Goal: Task Accomplishment & Management: Manage account settings

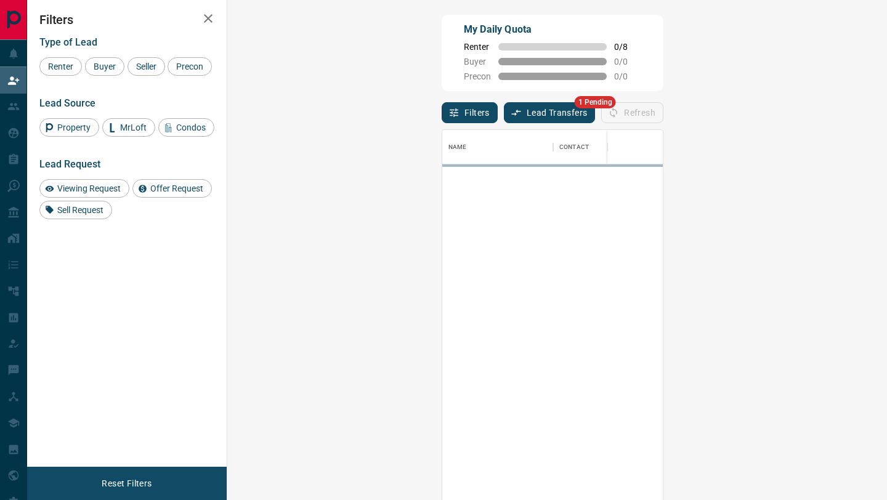
scroll to position [380, 633]
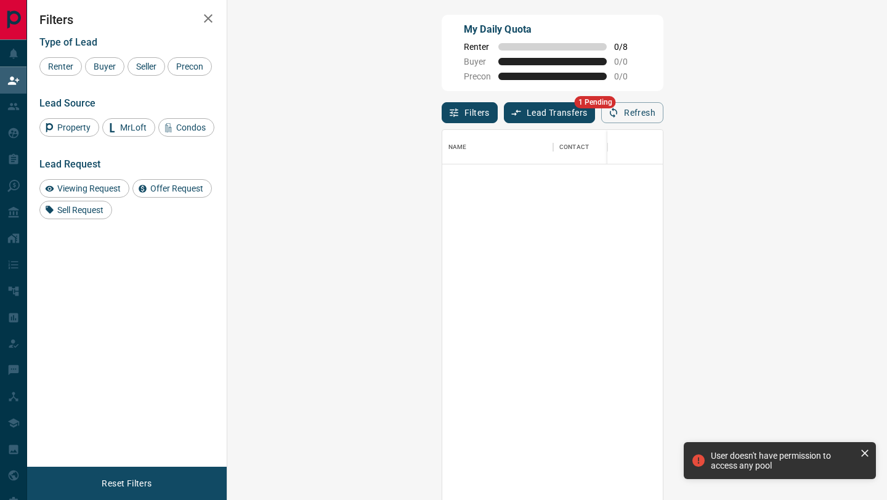
click at [504, 116] on button "Lead Transfers" at bounding box center [550, 112] width 92 height 21
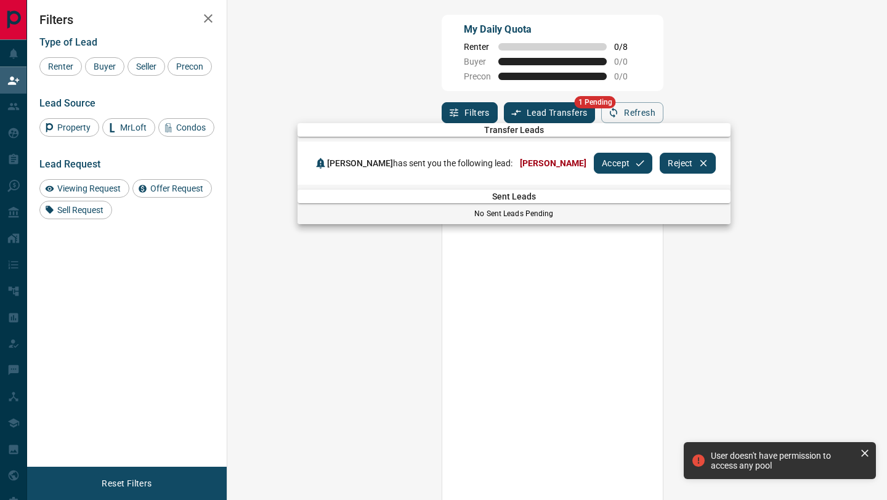
click at [594, 158] on button "Accept" at bounding box center [623, 163] width 59 height 21
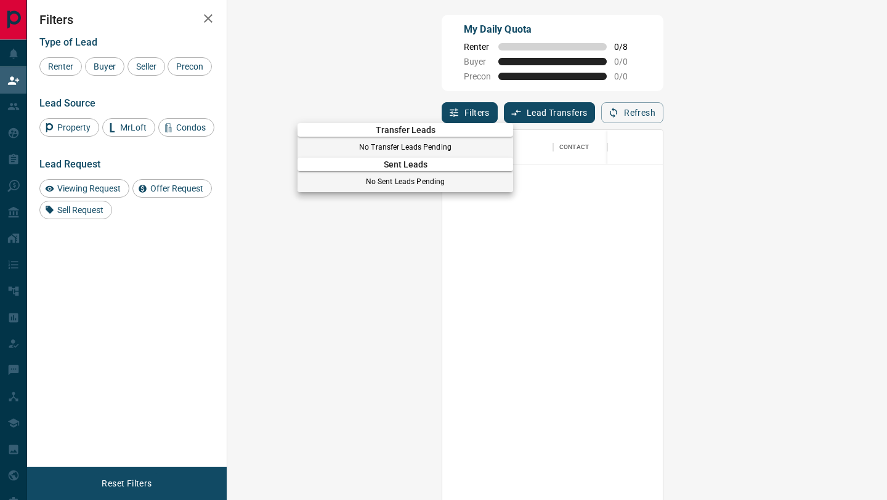
click at [18, 59] on div at bounding box center [443, 250] width 887 height 500
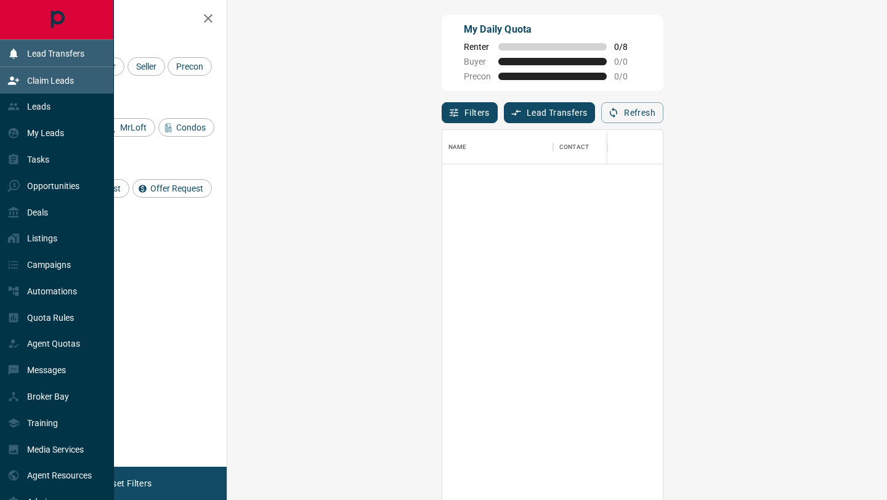
click at [18, 59] on icon at bounding box center [13, 53] width 12 height 12
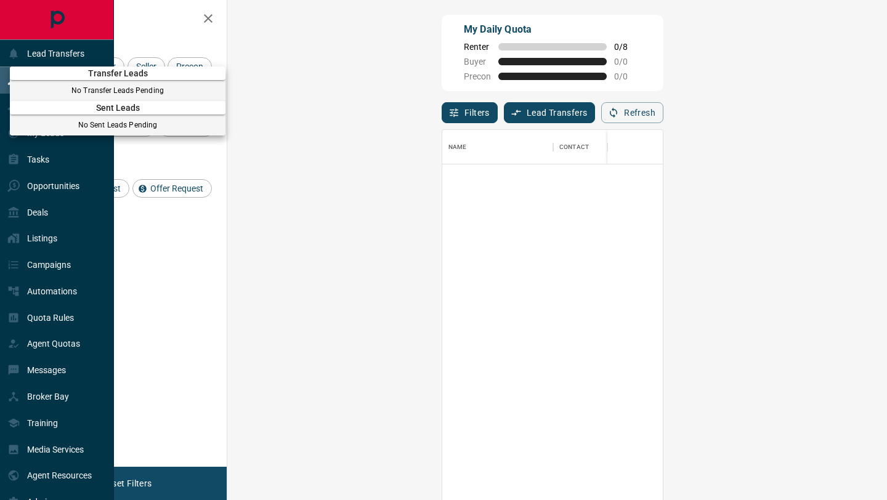
click at [373, 252] on div at bounding box center [443, 250] width 887 height 500
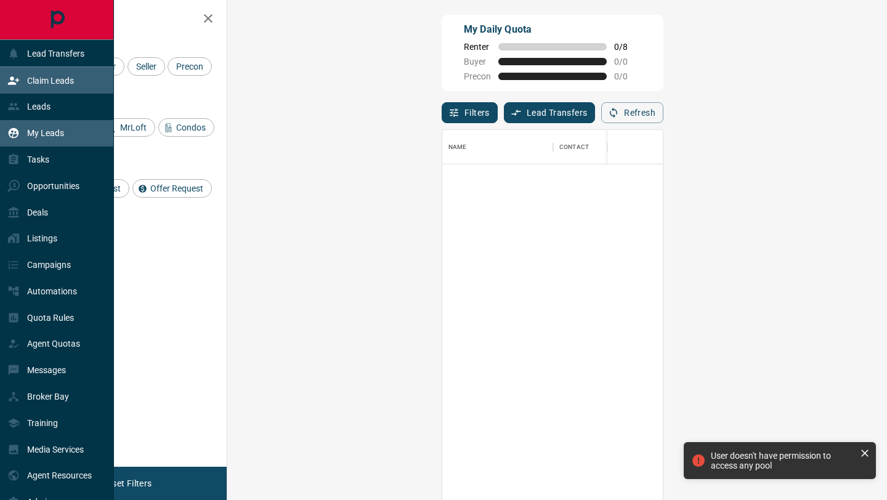
click at [25, 135] on div "My Leads" at bounding box center [35, 133] width 57 height 20
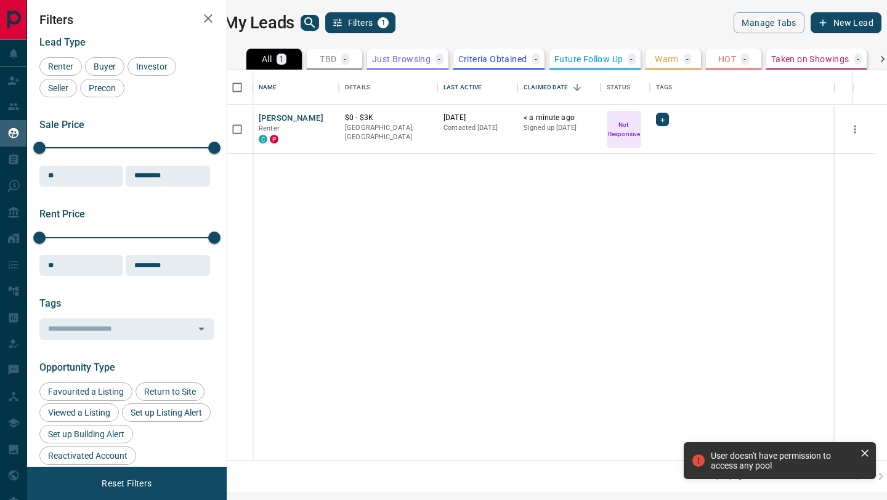
scroll to position [390, 654]
click at [297, 127] on p "Renter" at bounding box center [296, 129] width 74 height 10
click at [295, 115] on button "[PERSON_NAME]" at bounding box center [291, 119] width 65 height 12
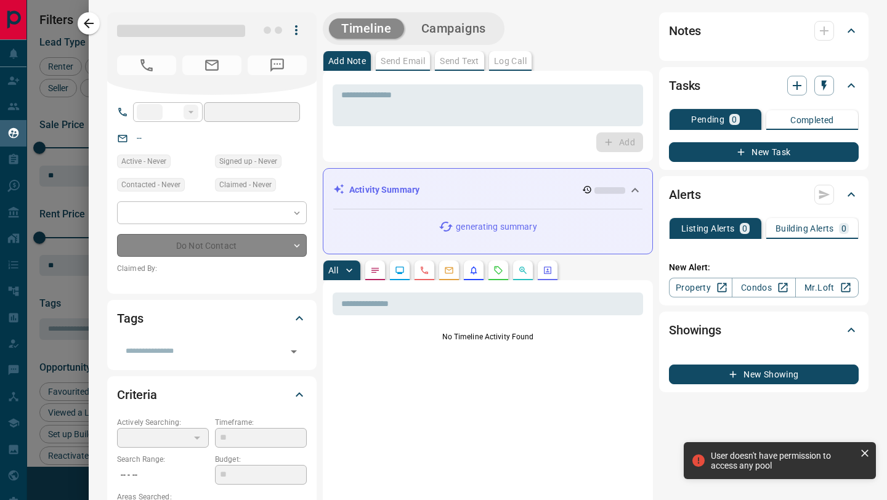
type input "**"
type input "**********"
type input "*"
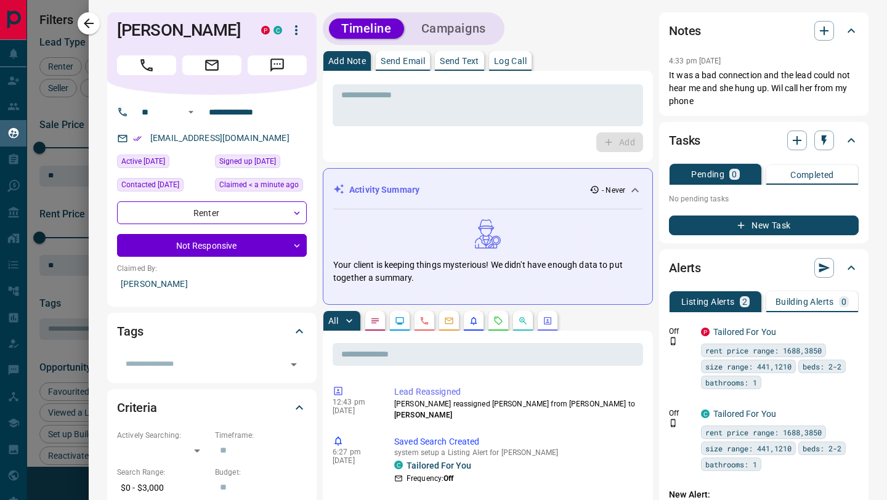
click at [296, 31] on icon "button" at bounding box center [296, 30] width 15 height 15
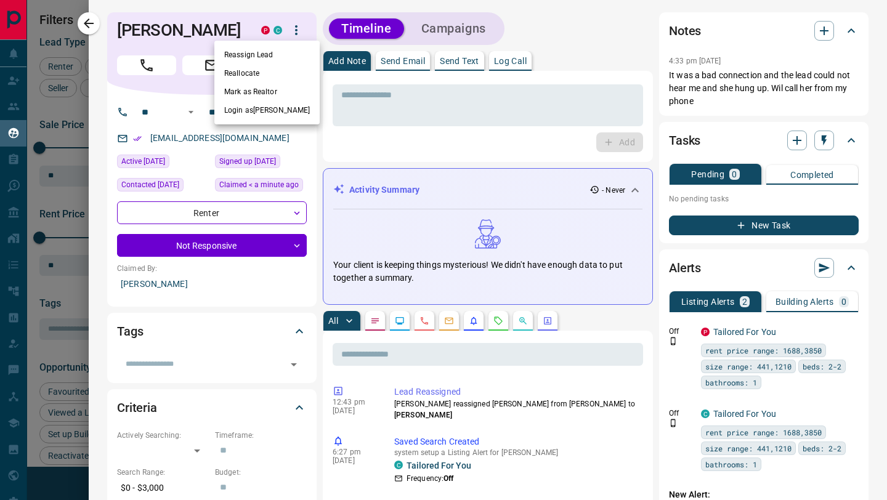
click at [287, 52] on li "Reassign Lead" at bounding box center [266, 55] width 105 height 18
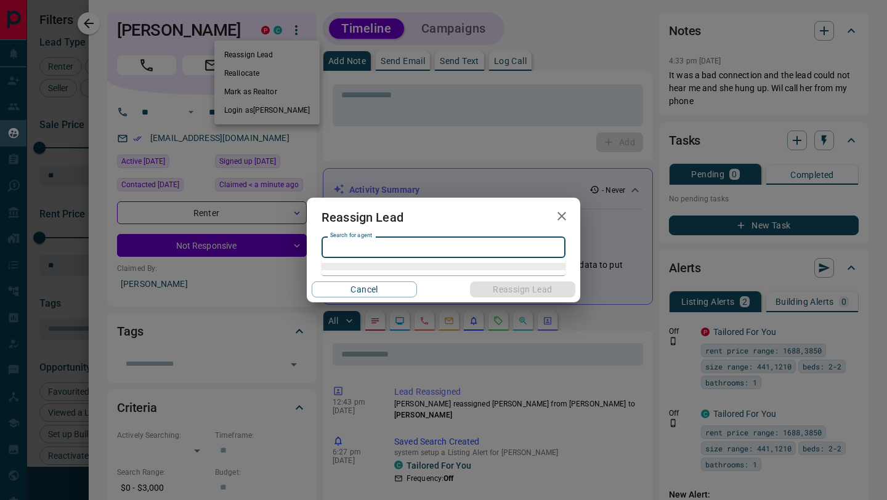
click at [398, 243] on input "Search for agent" at bounding box center [442, 248] width 235 height 14
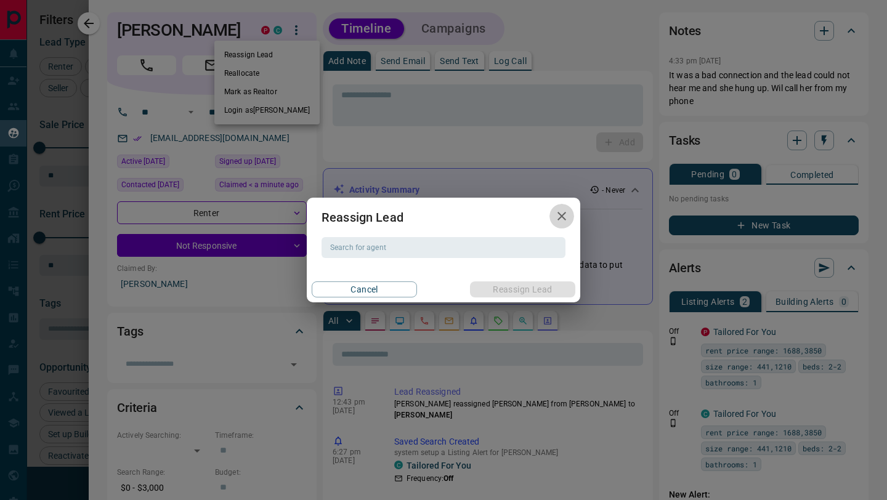
click at [562, 218] on icon "button" at bounding box center [561, 216] width 15 height 15
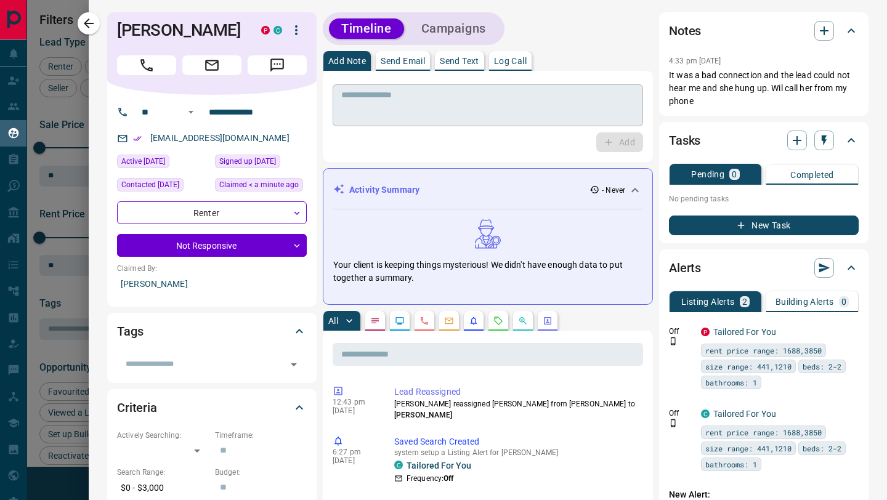
click at [419, 125] on div "* ​" at bounding box center [488, 105] width 310 height 42
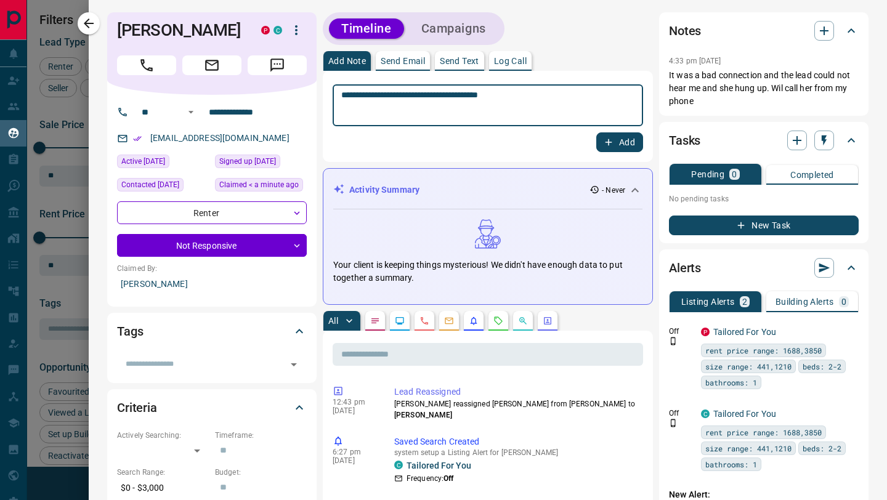
type textarea "**********"
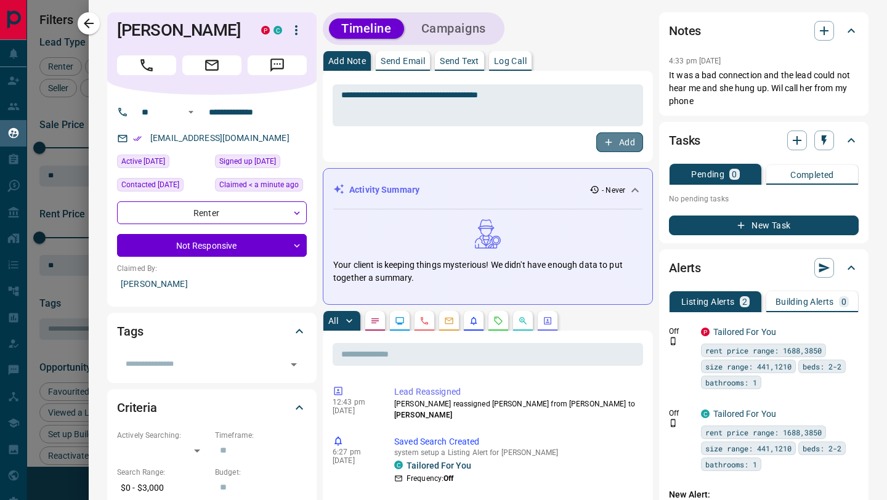
click at [614, 139] on button "Add" at bounding box center [619, 142] width 47 height 20
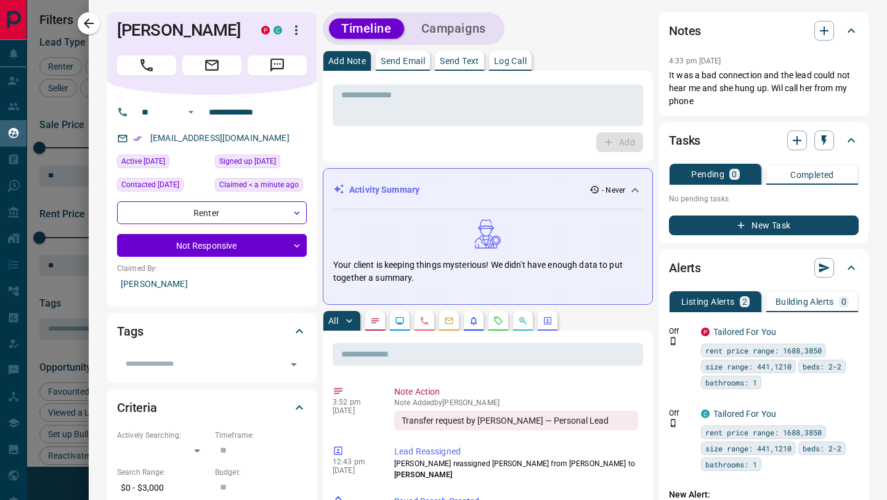
click at [297, 29] on icon "button" at bounding box center [296, 30] width 15 height 15
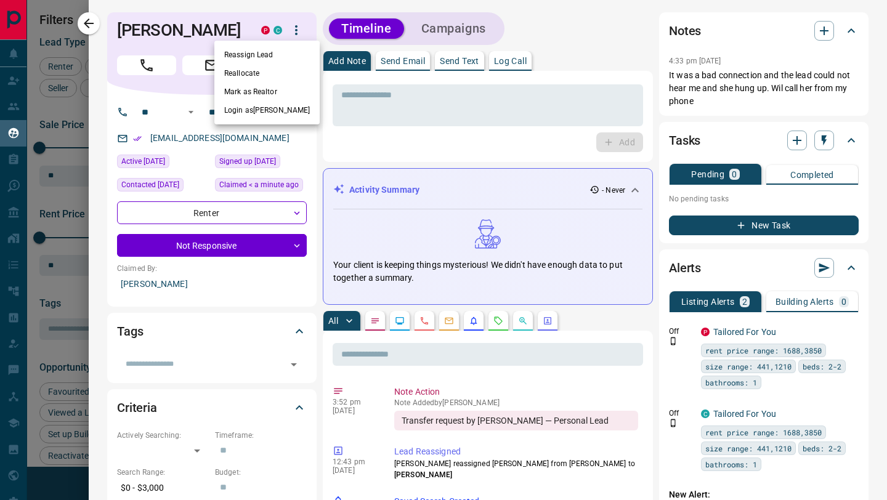
click at [286, 58] on li "Reassign Lead" at bounding box center [266, 55] width 105 height 18
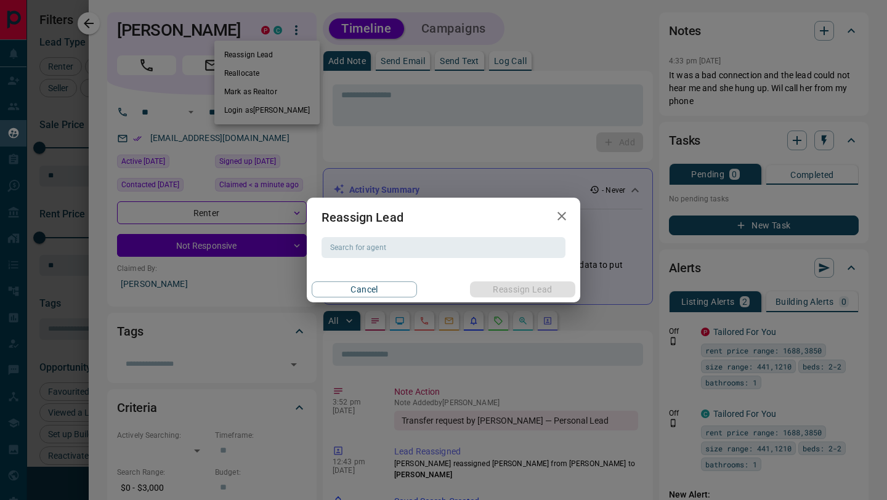
click at [458, 235] on div "Reassign Lead" at bounding box center [443, 217] width 273 height 39
click at [458, 249] on input "Search for agent" at bounding box center [442, 248] width 235 height 14
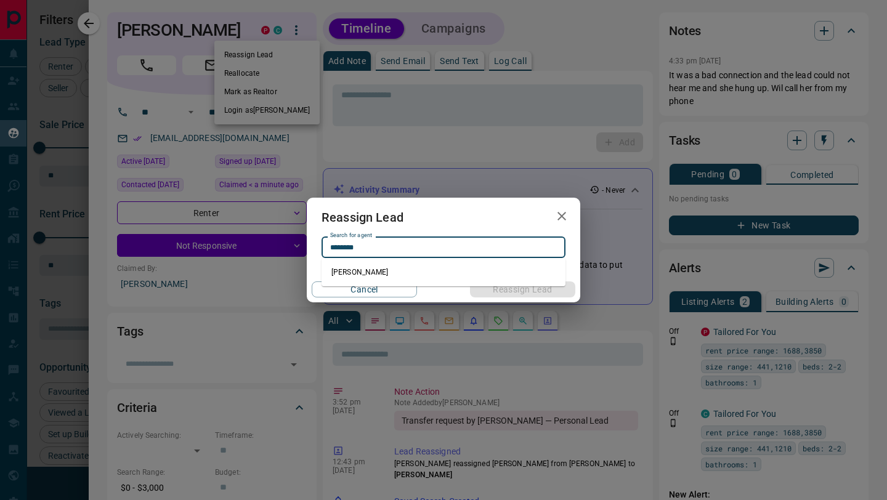
click at [461, 278] on li "[PERSON_NAME]" at bounding box center [443, 272] width 244 height 18
type input "********"
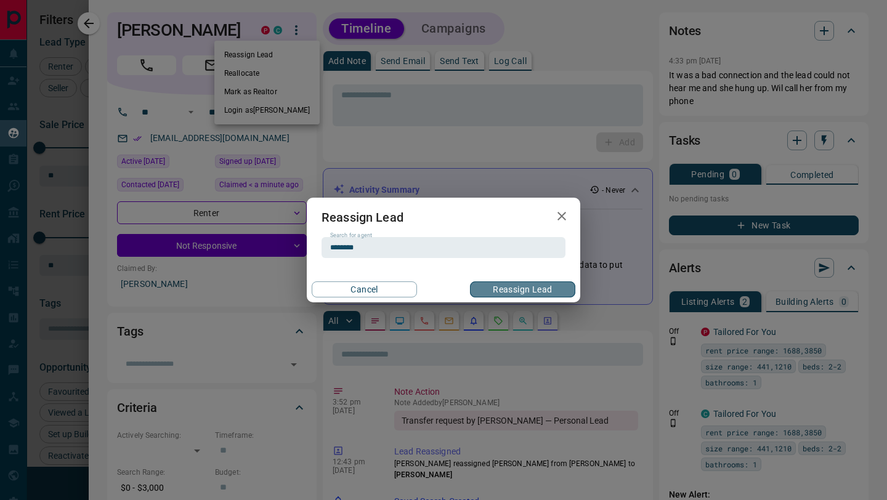
click at [510, 289] on button "Reassign Lead" at bounding box center [522, 289] width 105 height 16
